Goal: Check status: Check status

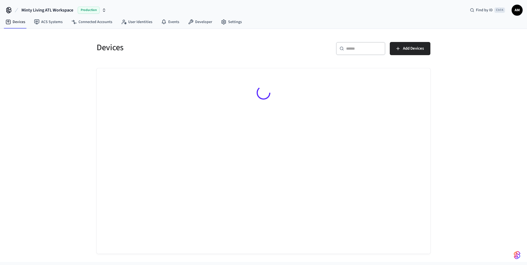
click at [354, 48] on input "text" at bounding box center [364, 48] width 36 height 5
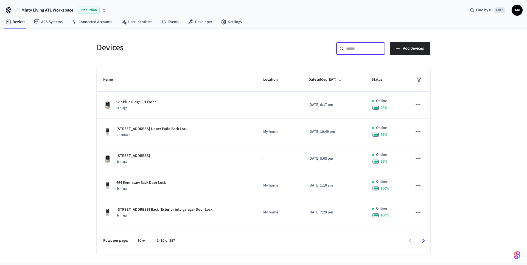
click at [354, 48] on input "text" at bounding box center [364, 48] width 36 height 5
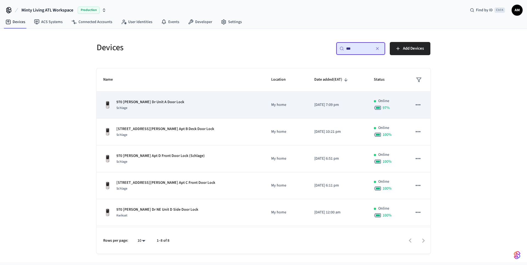
type input "***"
click at [164, 104] on p "970 [PERSON_NAME] Dr Unit A Door Lock" at bounding box center [150, 102] width 68 height 6
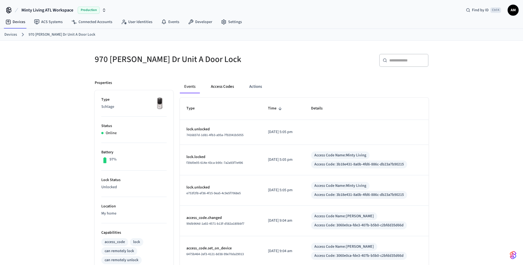
click at [226, 87] on button "Access Codes" at bounding box center [222, 86] width 32 height 13
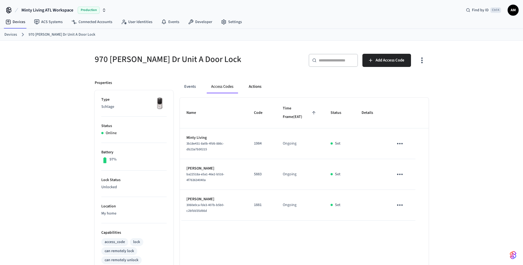
click at [260, 86] on button "Actions" at bounding box center [254, 86] width 21 height 13
